Goal: Navigation & Orientation: Understand site structure

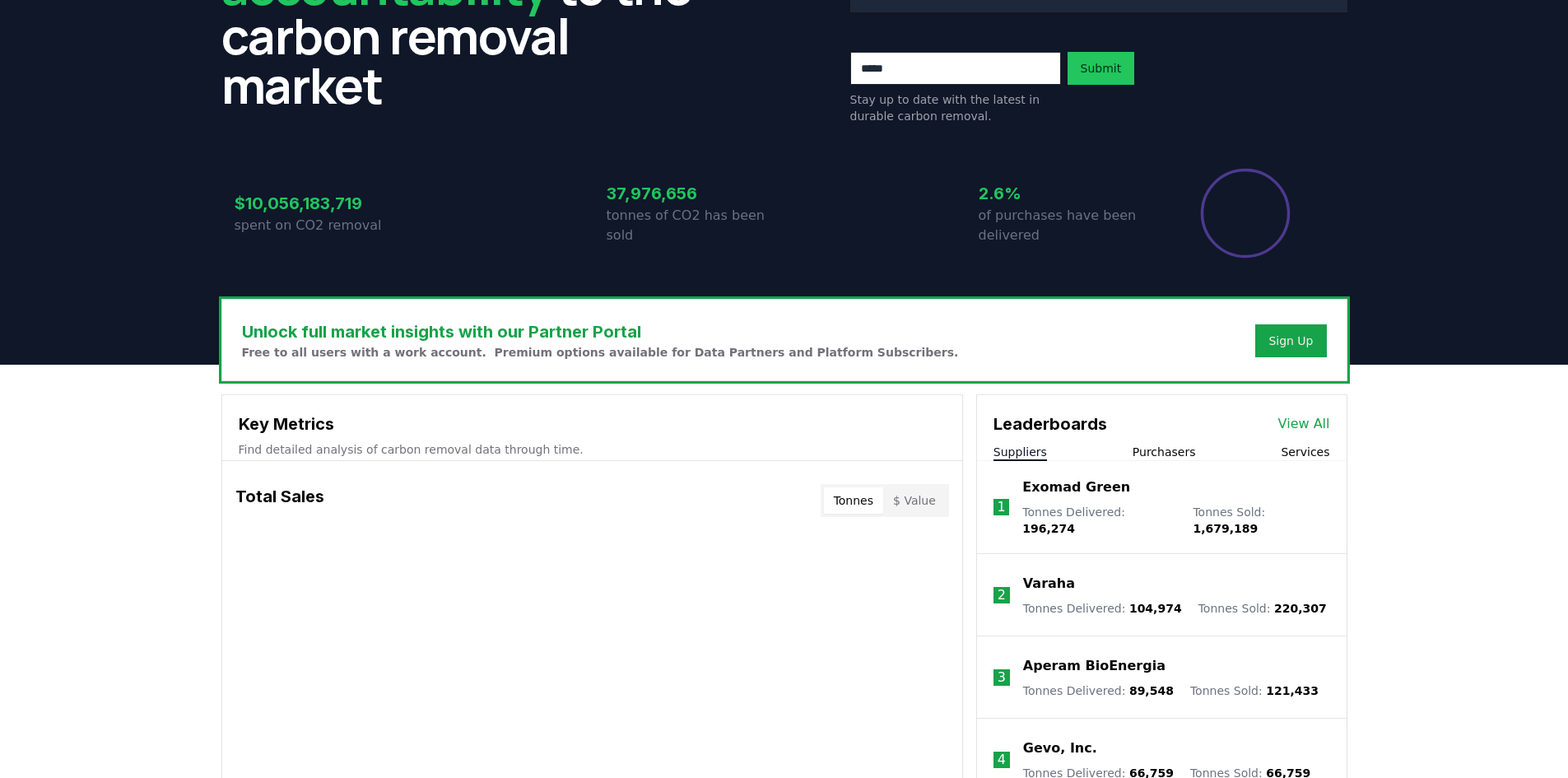
scroll to position [165, 0]
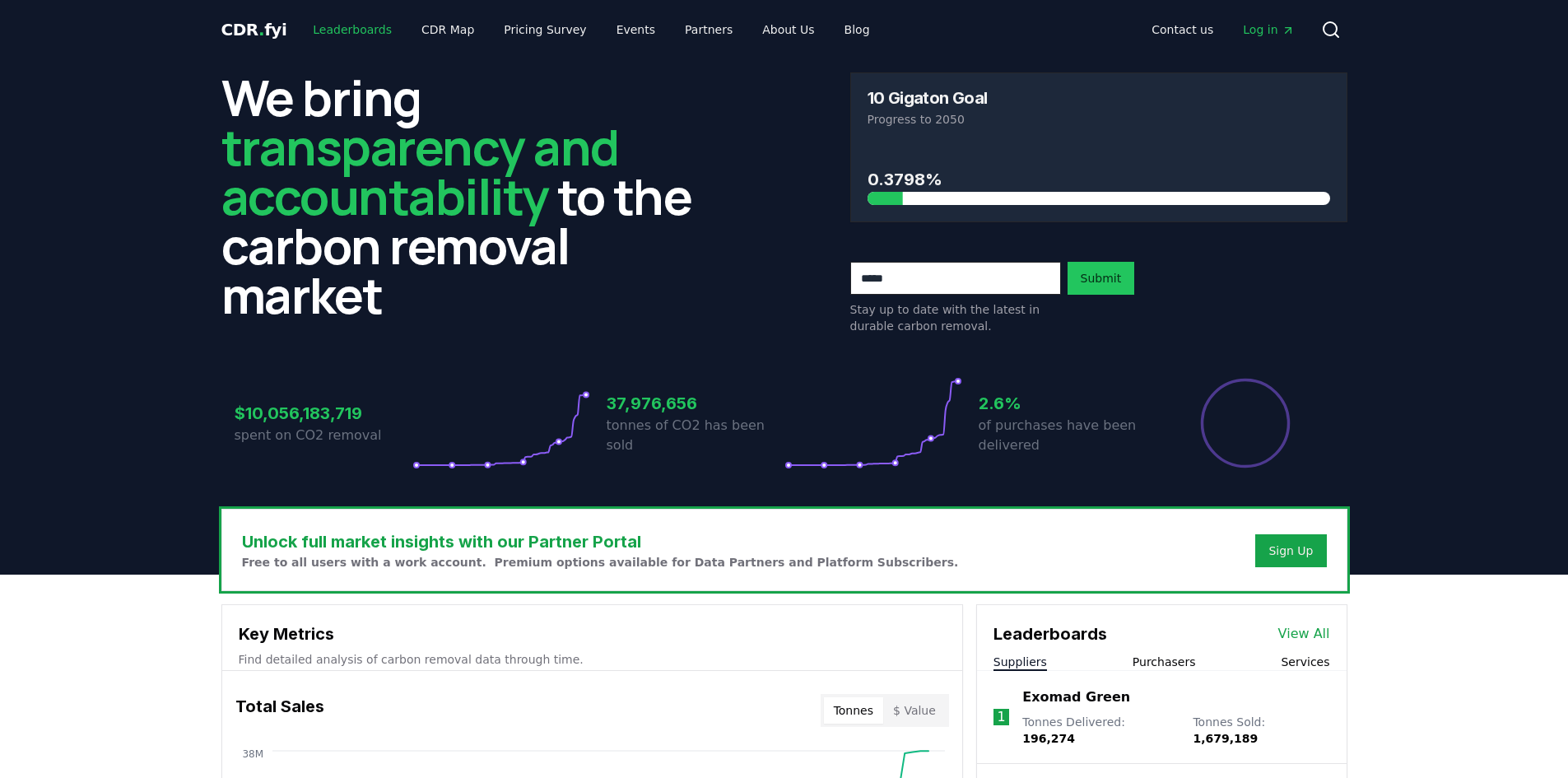
click at [340, 33] on link "Leaderboards" at bounding box center [352, 29] width 105 height 29
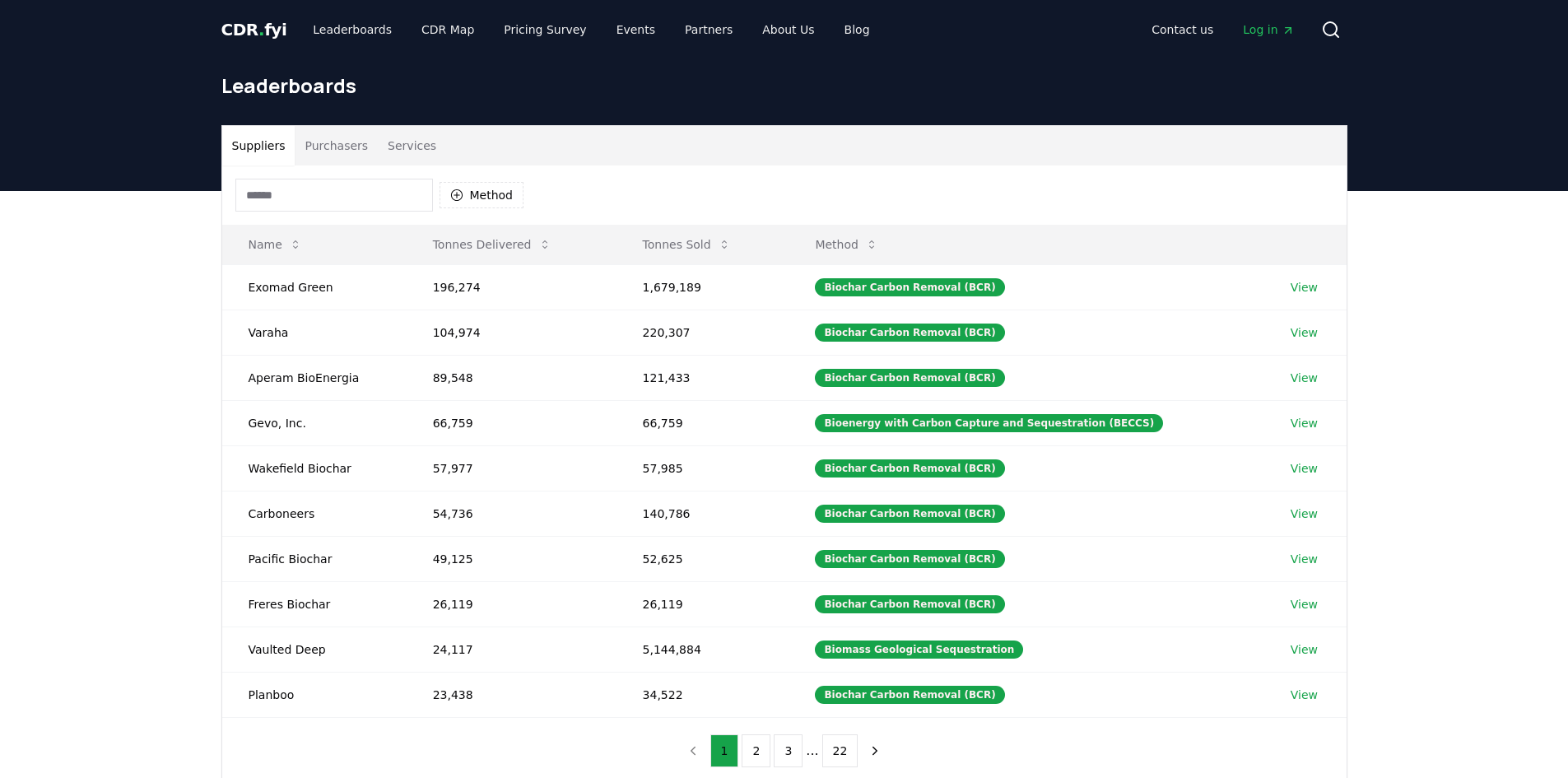
click at [336, 155] on button "Purchasers" at bounding box center [336, 146] width 83 height 40
click at [264, 152] on button "Suppliers" at bounding box center [259, 146] width 74 height 40
click at [325, 26] on link "Leaderboards" at bounding box center [352, 29] width 105 height 29
click at [252, 25] on span "CDR . fyi" at bounding box center [253, 29] width 65 height 19
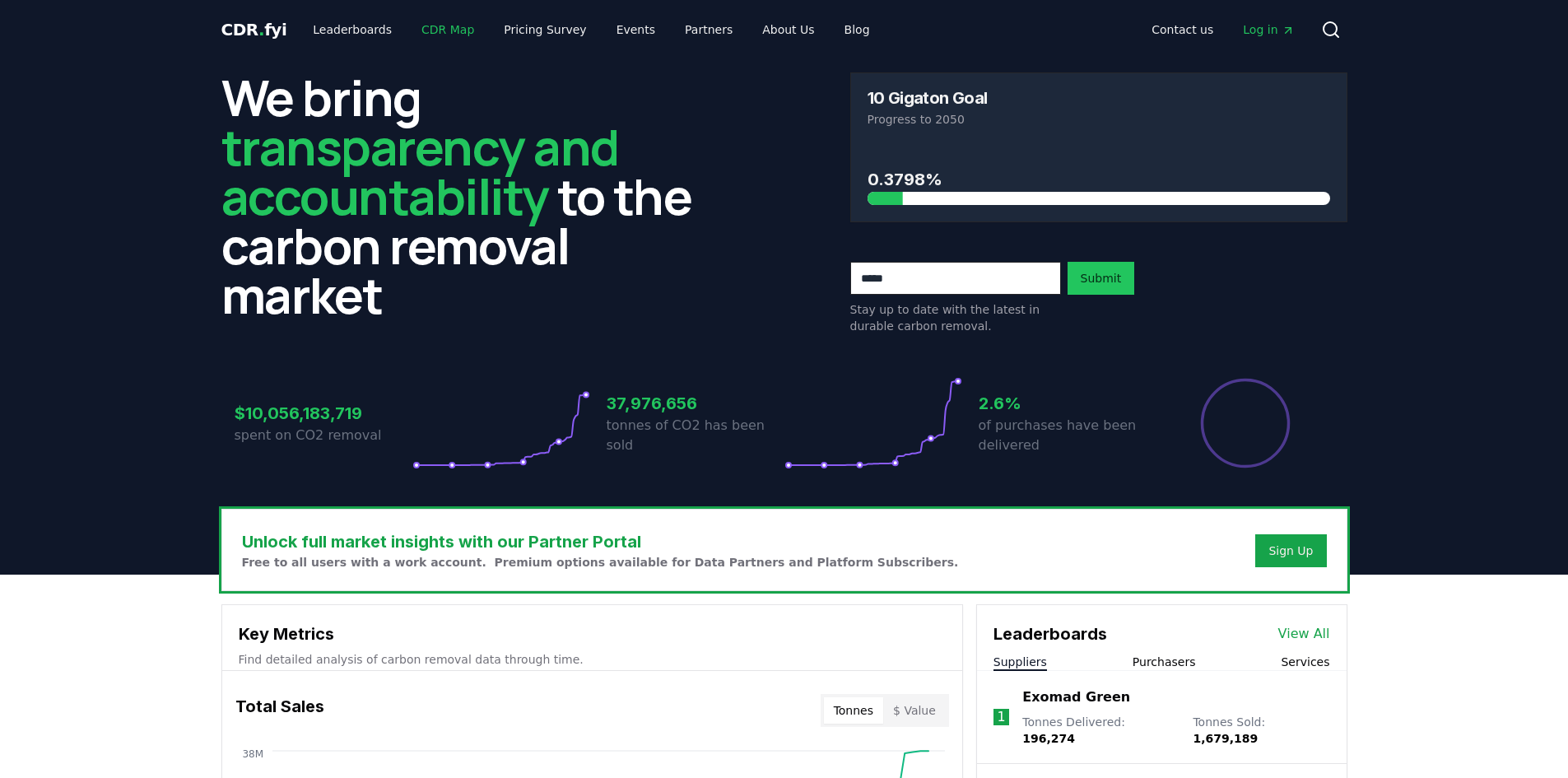
click at [457, 39] on link "CDR Map" at bounding box center [448, 29] width 79 height 29
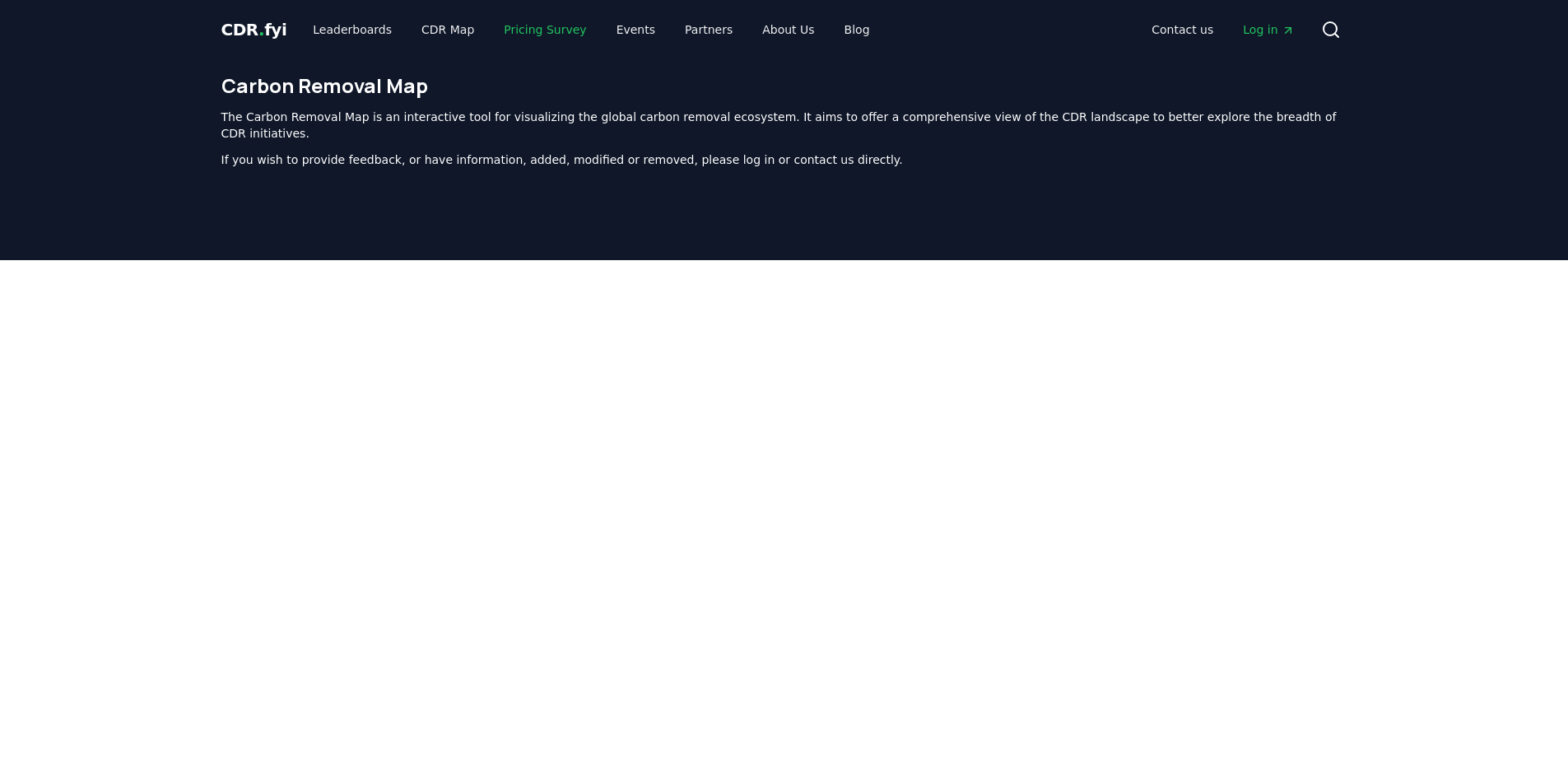
click at [516, 24] on link "Pricing Survey" at bounding box center [545, 29] width 109 height 29
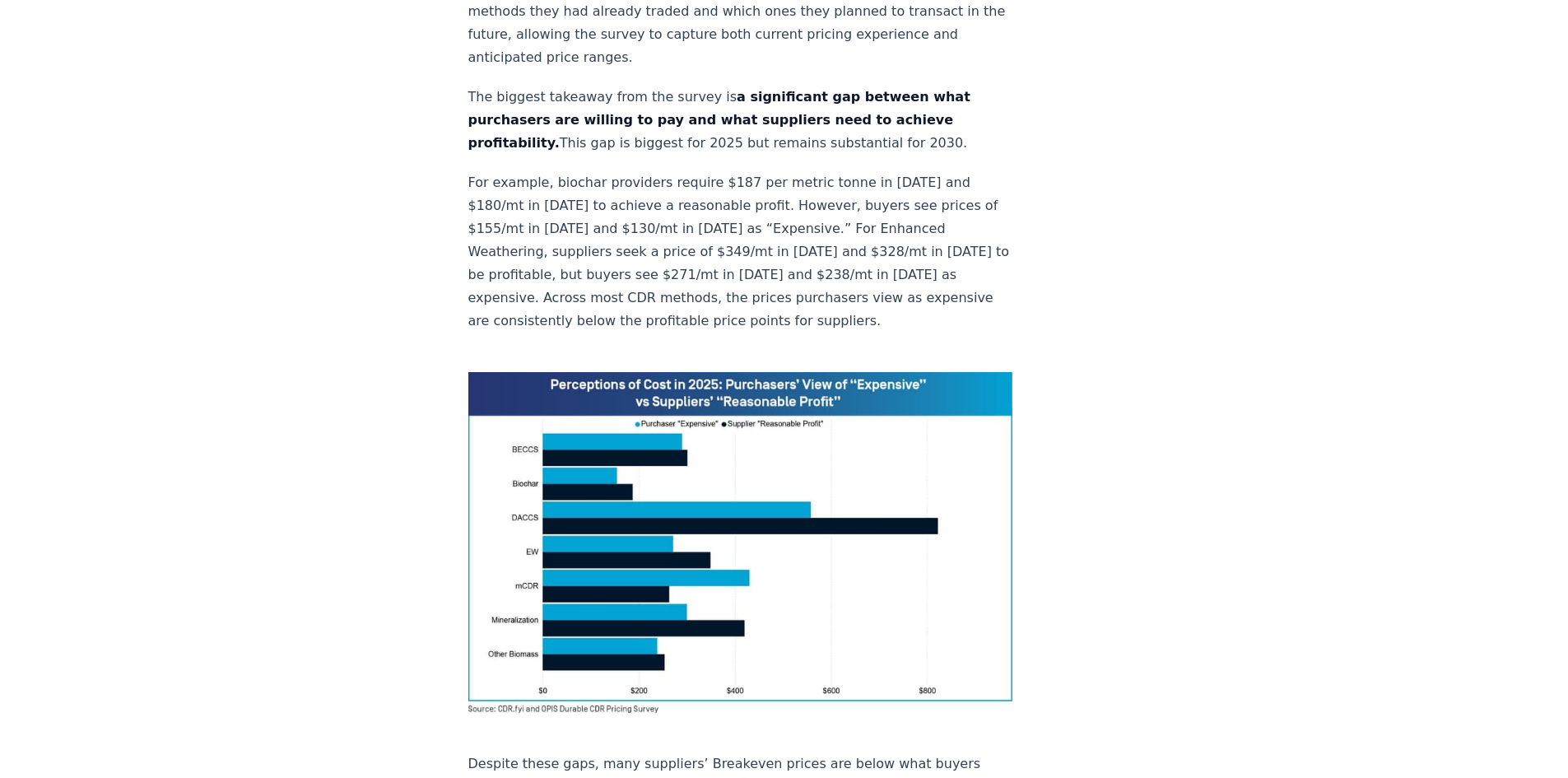
scroll to position [1071, 0]
